Goal: Transaction & Acquisition: Purchase product/service

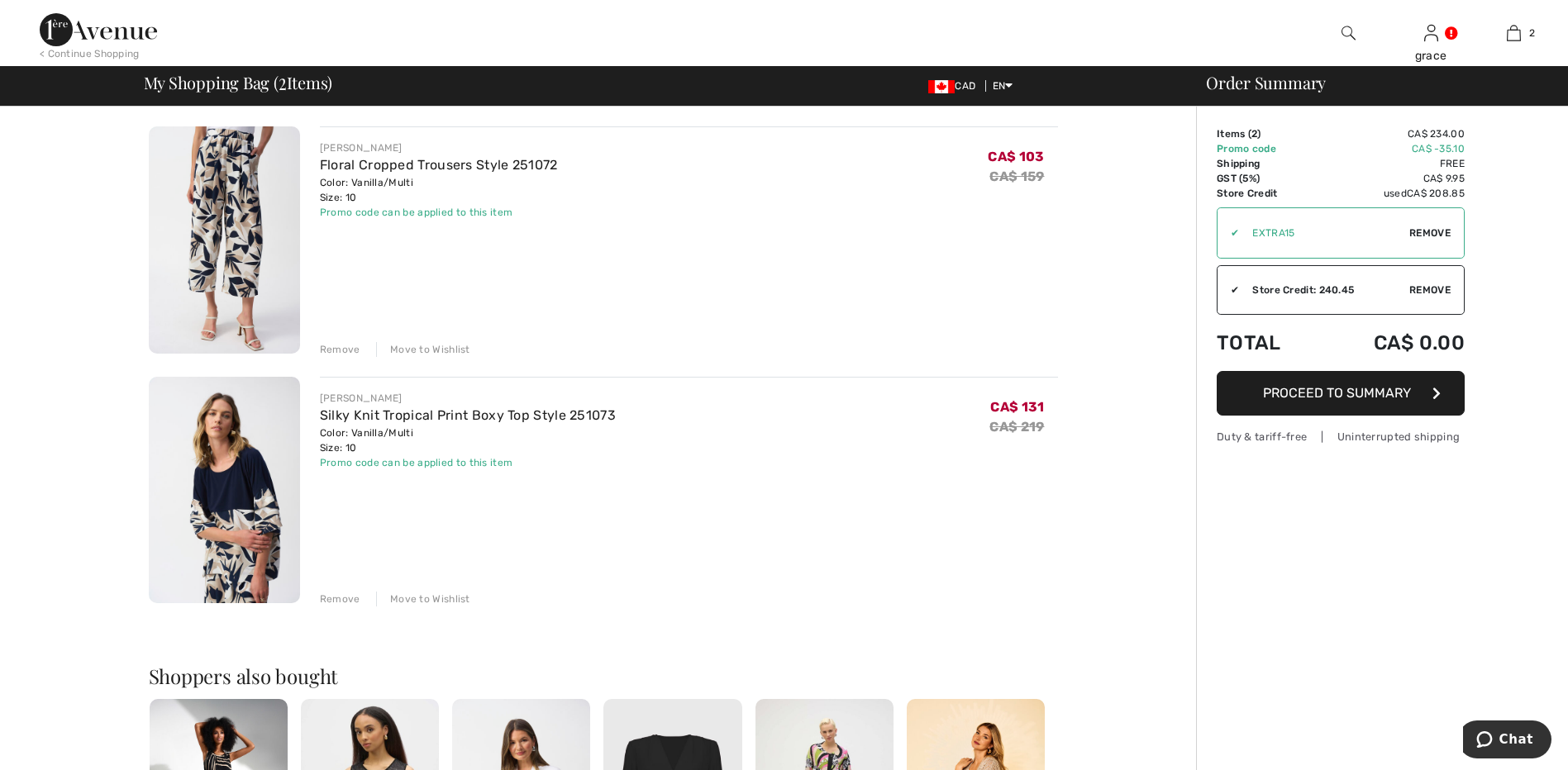
scroll to position [82, 0]
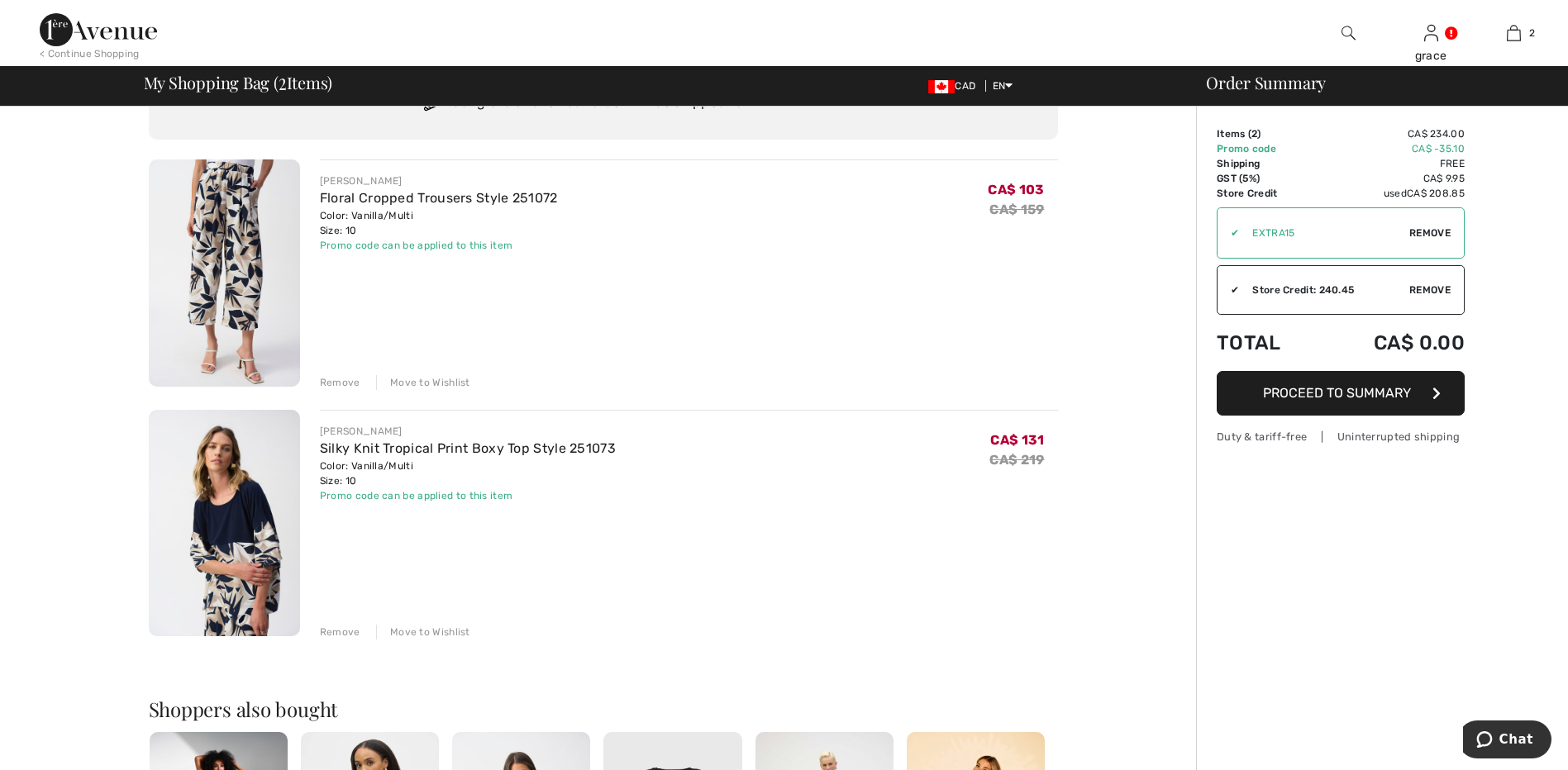
click at [240, 244] on img at bounding box center [224, 273] width 151 height 228
click at [244, 307] on img at bounding box center [224, 273] width 151 height 228
